Goal: Navigation & Orientation: Find specific page/section

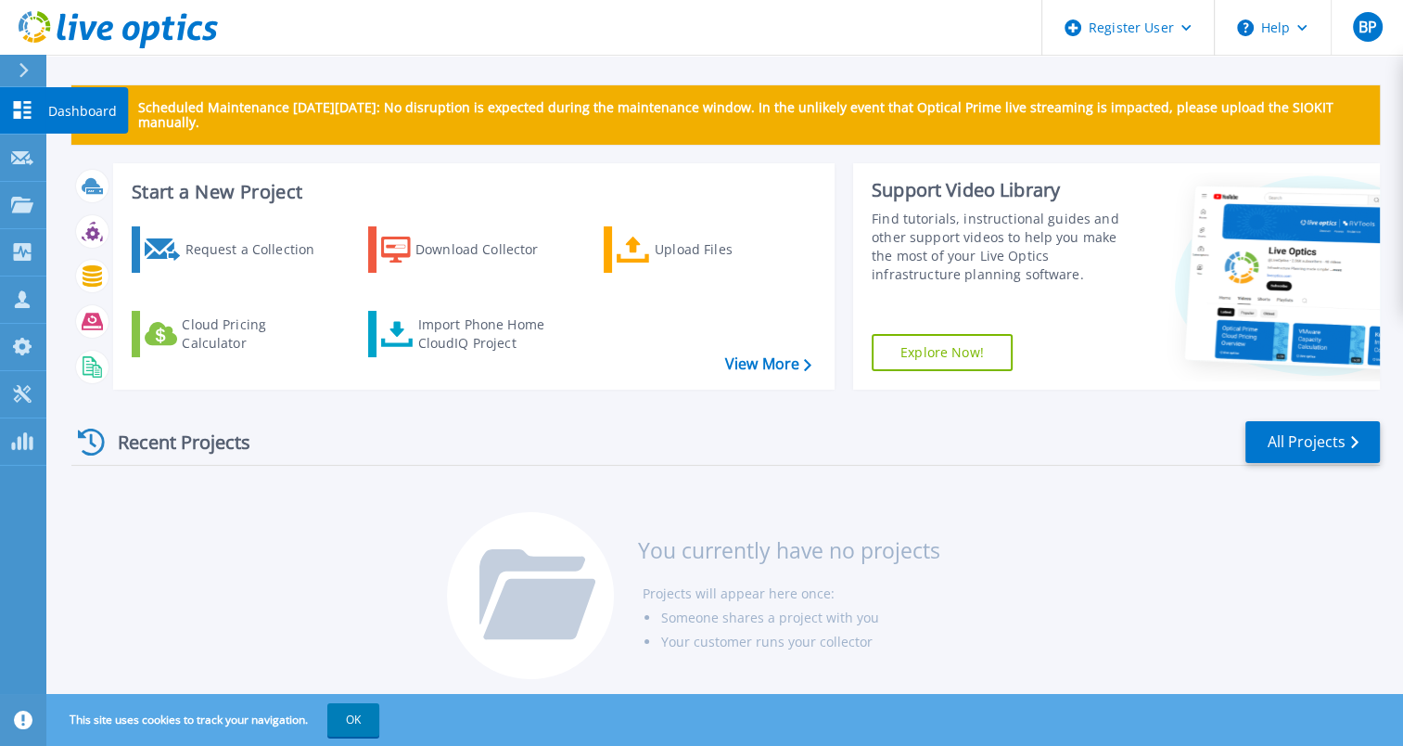
click at [15, 123] on link "Dashboard Dashboard" at bounding box center [23, 110] width 46 height 47
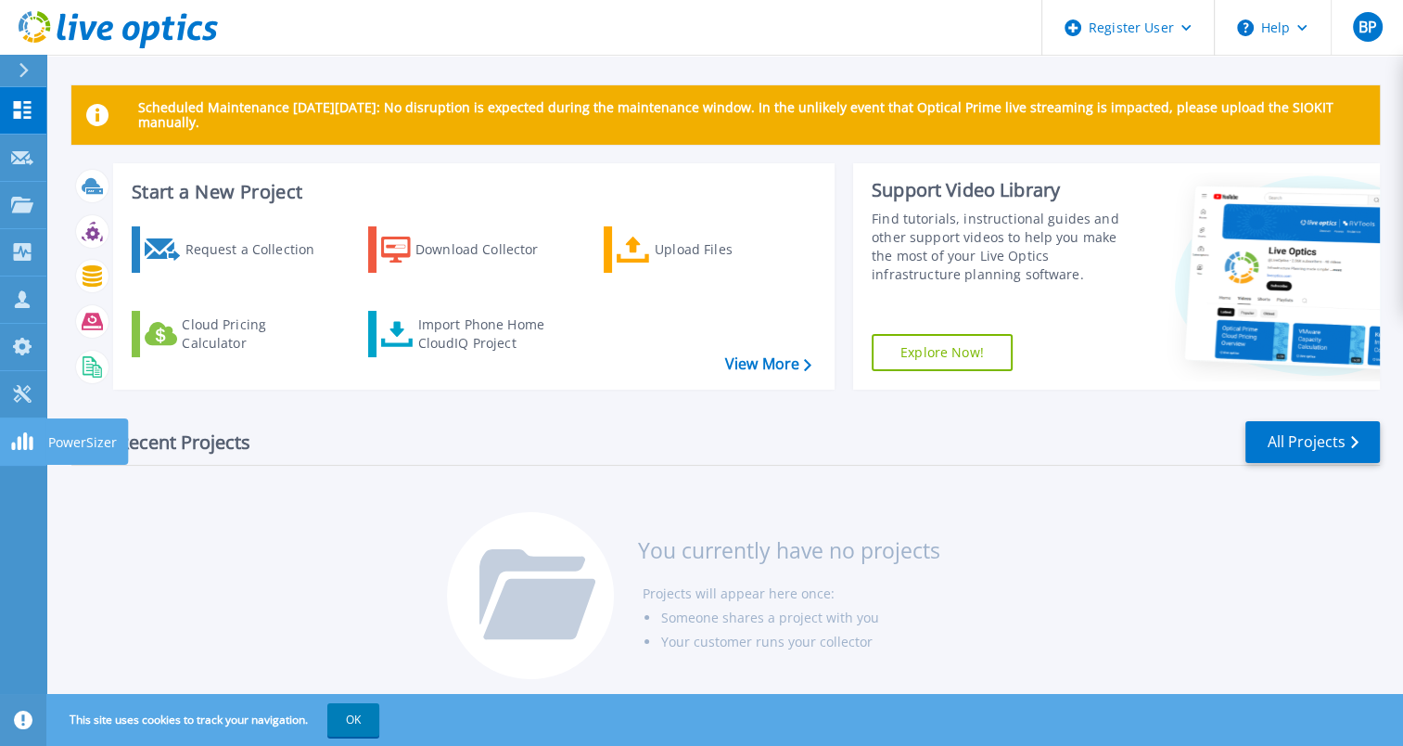
click at [32, 423] on link "PowerSizer PowerSizer" at bounding box center [23, 441] width 46 height 47
click at [24, 389] on icon at bounding box center [22, 394] width 18 height 18
